Goal: Information Seeking & Learning: Learn about a topic

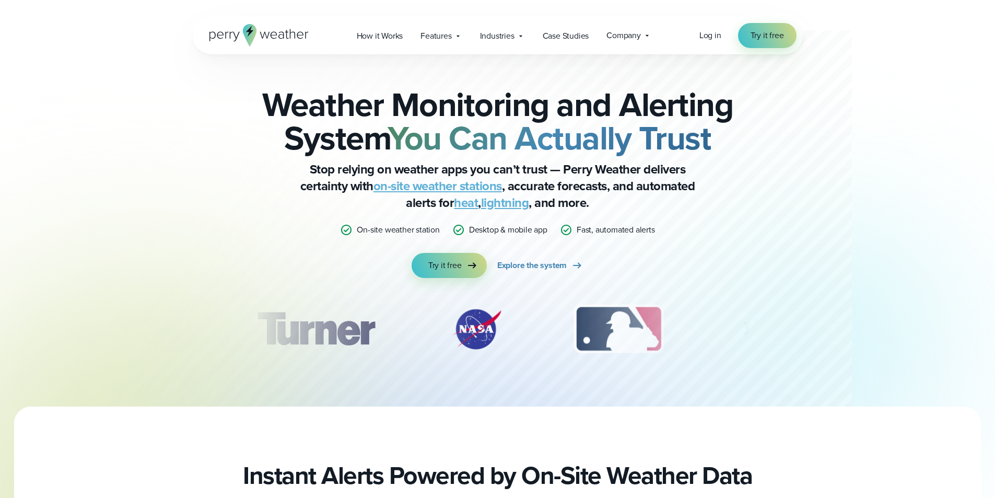
click at [417, 188] on link "on-site weather stations" at bounding box center [438, 186] width 129 height 19
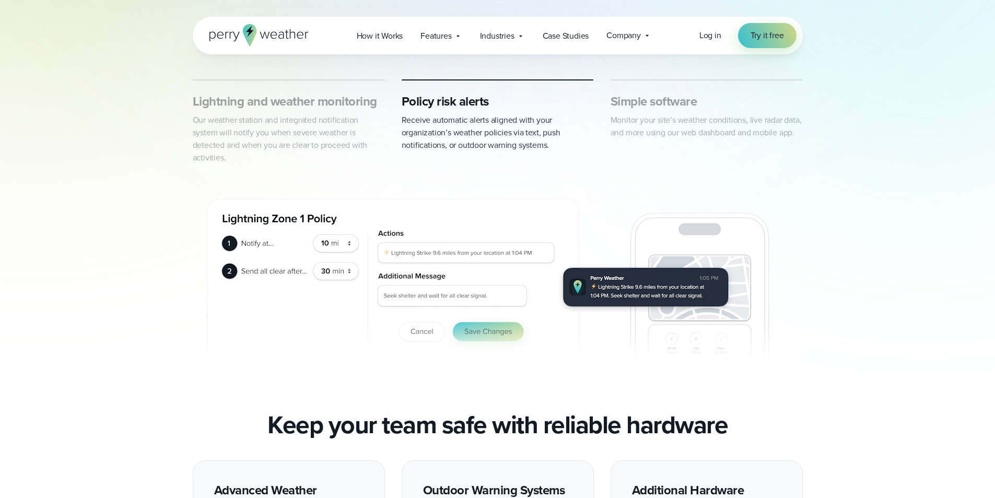
scroll to position [627, 0]
